Goal: Information Seeking & Learning: Understand process/instructions

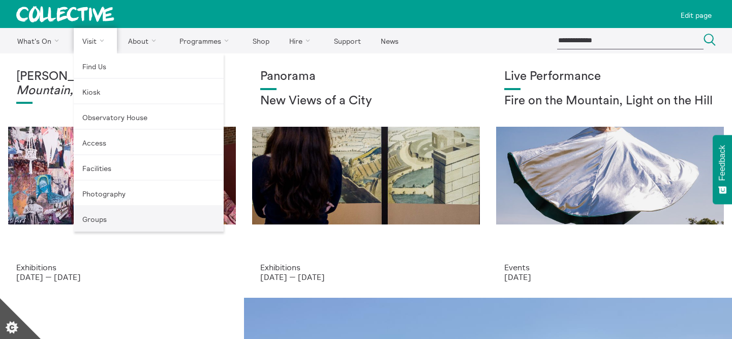
click at [115, 218] on link "Groups" at bounding box center [149, 218] width 150 height 25
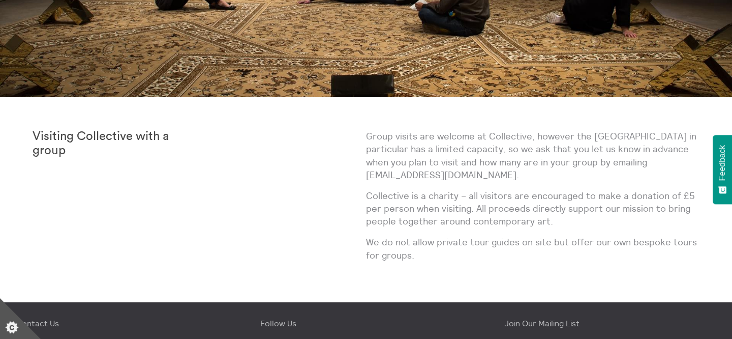
scroll to position [271, 0]
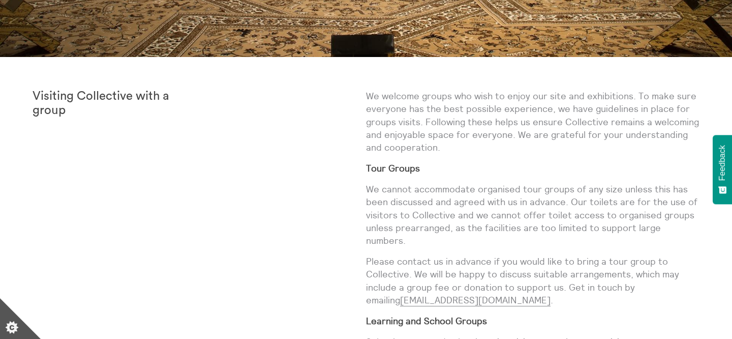
scroll to position [311, 0]
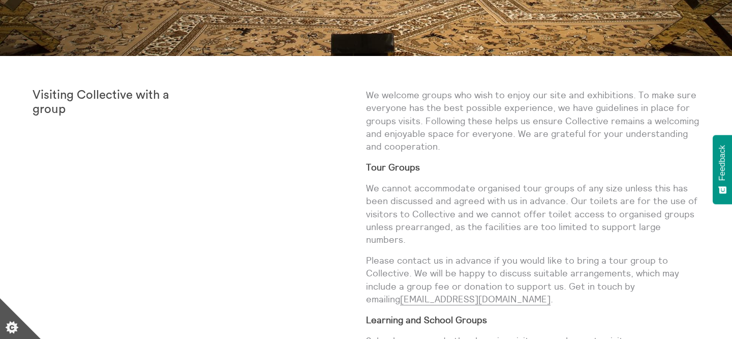
click at [449, 137] on p "We welcome groups who wish to enjoy our site and exhibitions. To make sure ever…" at bounding box center [533, 120] width 334 height 64
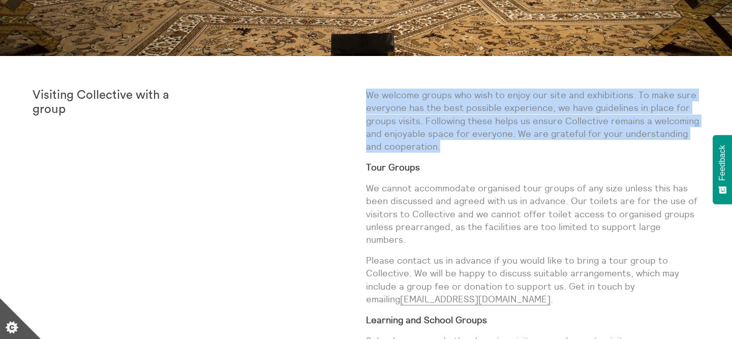
click at [445, 187] on p "We cannot accommodate organised tour groups of any size unless this has been di…" at bounding box center [533, 214] width 334 height 64
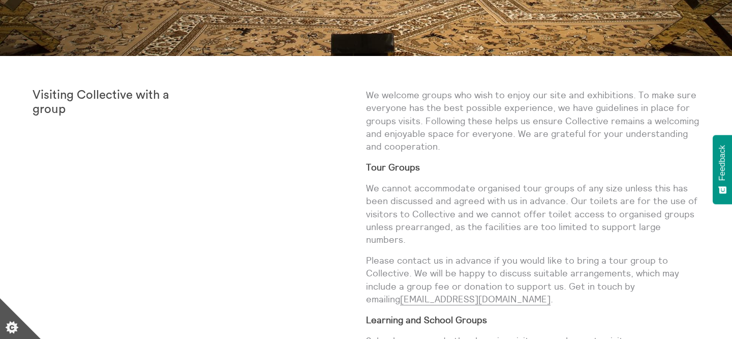
click at [445, 187] on p "We cannot accommodate organised tour groups of any size unless this has been di…" at bounding box center [533, 214] width 334 height 64
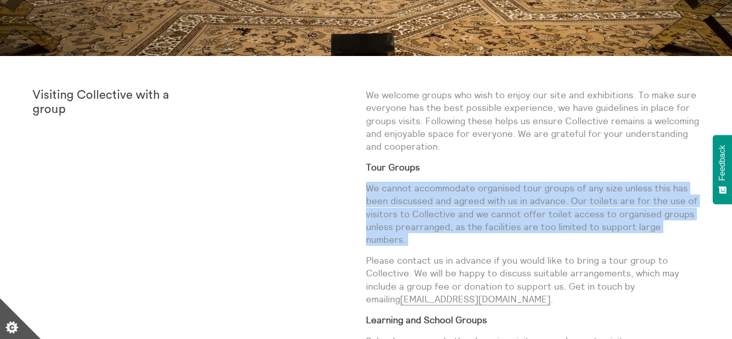
click at [455, 141] on p "We welcome groups who wish to enjoy our site and exhibitions. To make sure ever…" at bounding box center [533, 120] width 334 height 64
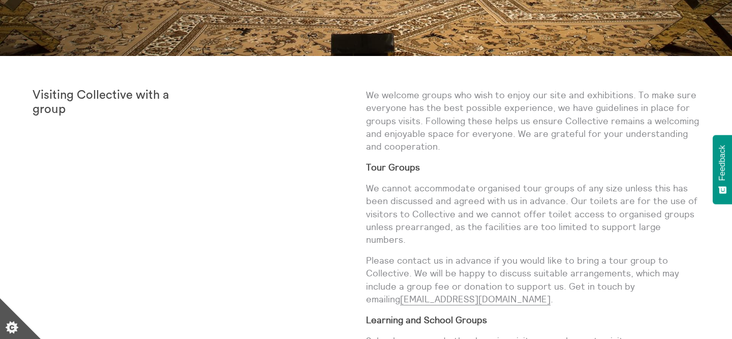
click at [455, 141] on p "We welcome groups who wish to enjoy our site and exhibitions. To make sure ever…" at bounding box center [533, 120] width 334 height 64
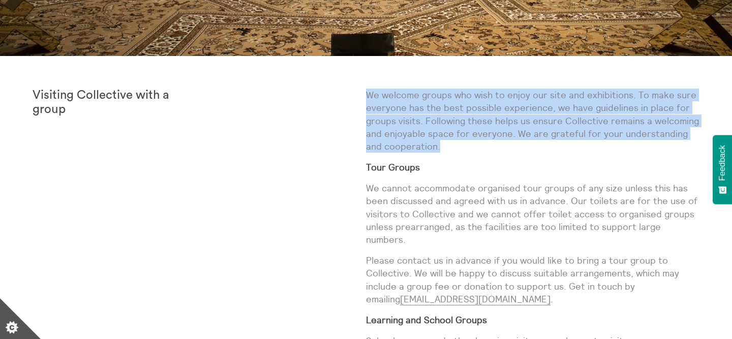
click at [457, 148] on p "We welcome groups who wish to enjoy our site and exhibitions. To make sure ever…" at bounding box center [533, 120] width 334 height 64
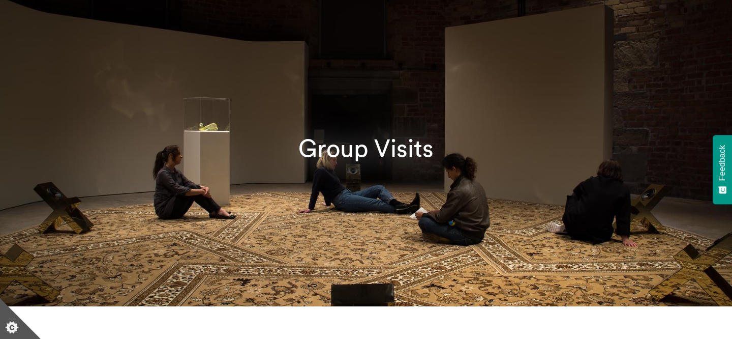
scroll to position [0, 0]
